Goal: Information Seeking & Learning: Learn about a topic

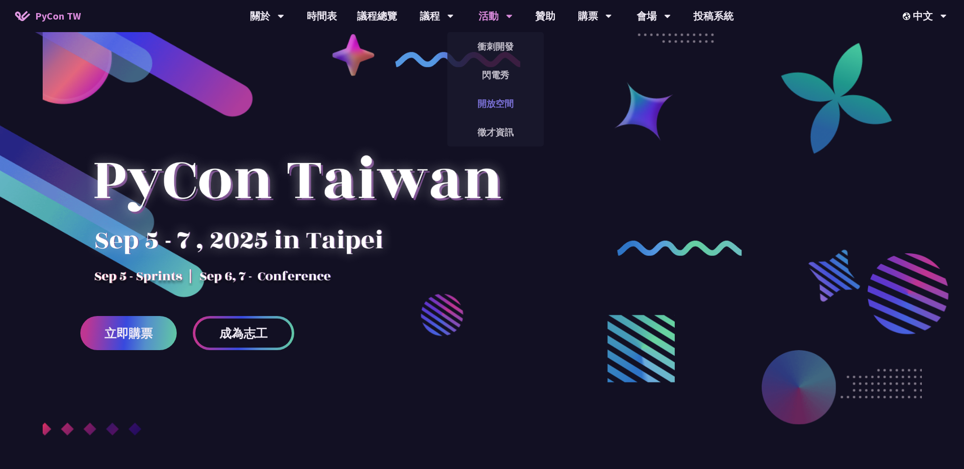
click at [491, 104] on link "開放空間" at bounding box center [495, 104] width 96 height 24
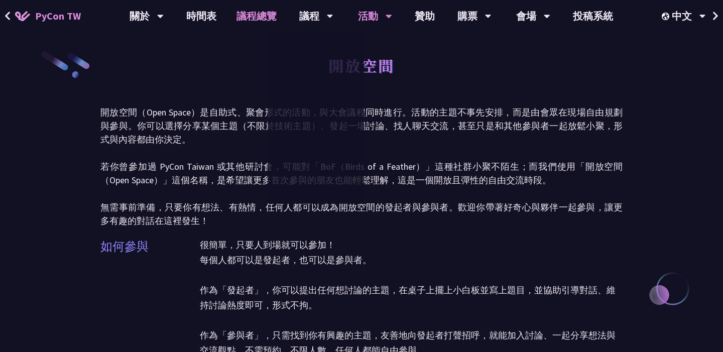
click at [261, 19] on link "議程總覽" at bounding box center [256, 16] width 60 height 32
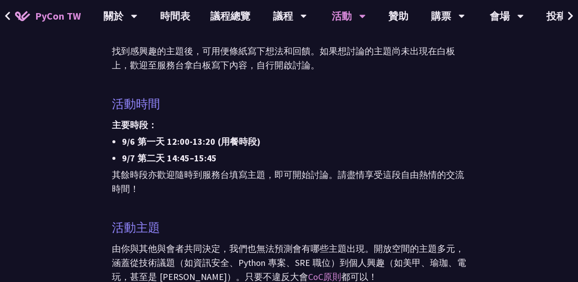
scroll to position [878, 0]
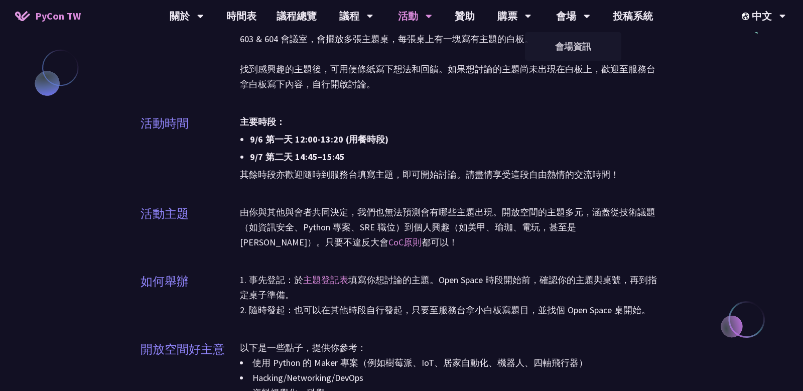
click at [495, 127] on li "主要時段：" at bounding box center [451, 121] width 423 height 15
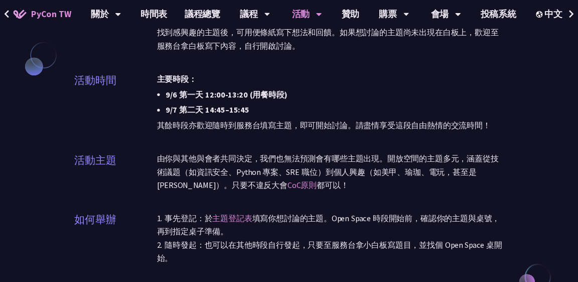
scroll to position [870, 0]
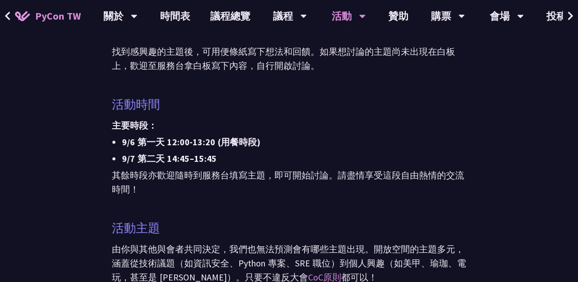
drag, startPoint x: 122, startPoint y: 142, endPoint x: 233, endPoint y: 160, distance: 112.5
click at [233, 160] on ul "主要時段： 9/6 第一天 12:00-13:20 (用餐時段) 9/7 第二天 14:45–15:45" at bounding box center [289, 141] width 354 height 47
click at [176, 162] on li "9/7 第二天 14:45–15:45" at bounding box center [294, 159] width 344 height 14
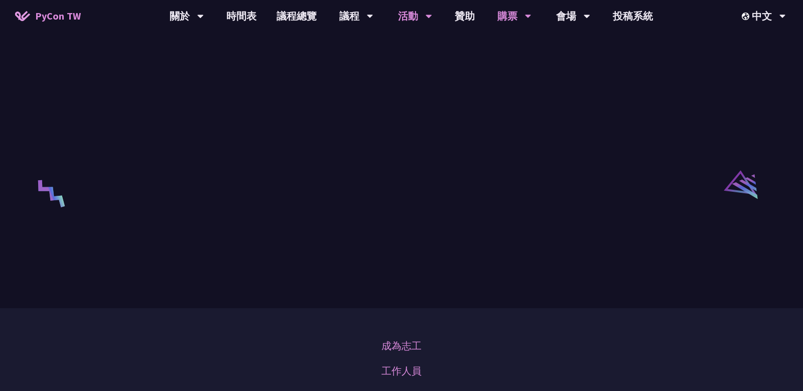
scroll to position [1341, 0]
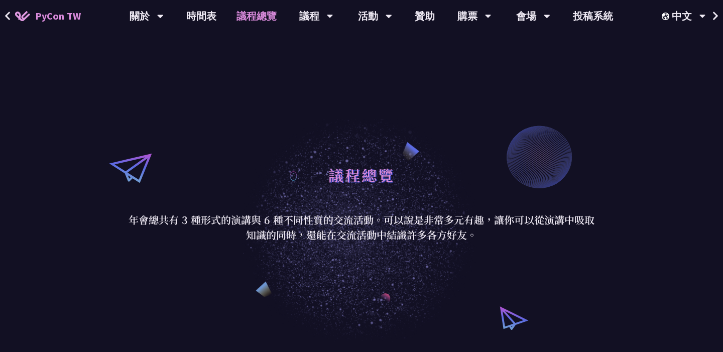
scroll to position [6, 0]
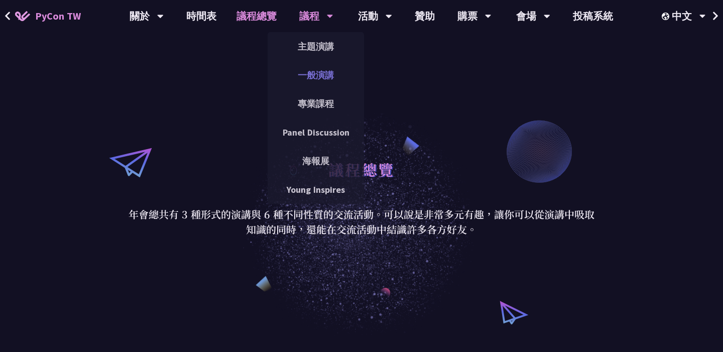
click at [322, 76] on link "一般演講" at bounding box center [316, 75] width 96 height 24
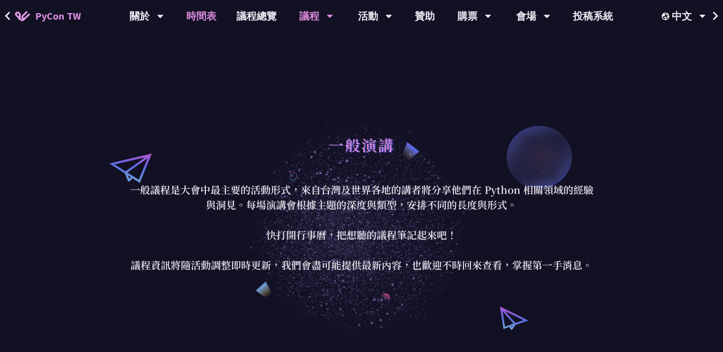
click at [207, 18] on link "時間表" at bounding box center [201, 16] width 50 height 32
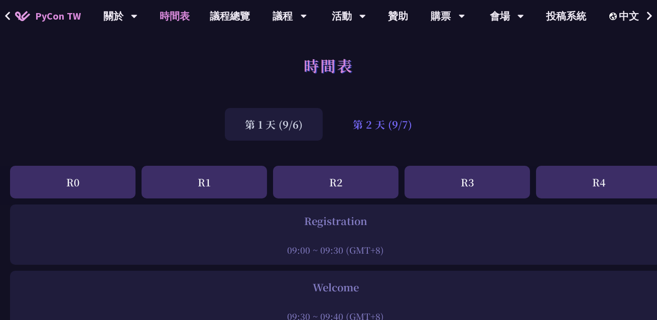
click at [408, 127] on div "第 2 天 (9/7)" at bounding box center [382, 124] width 99 height 33
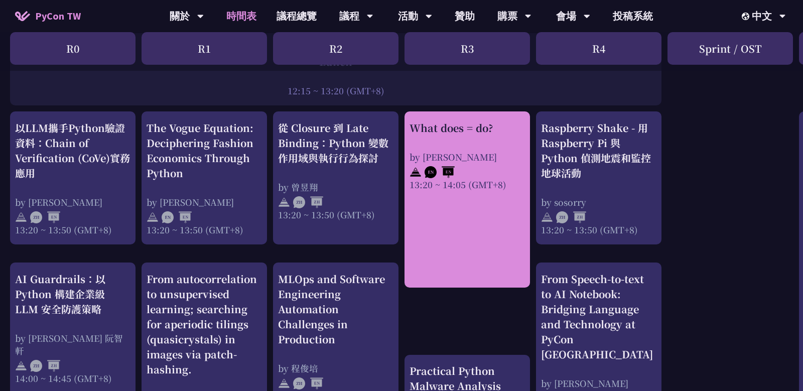
scroll to position [807, 0]
